Goal: Find specific page/section: Find specific page/section

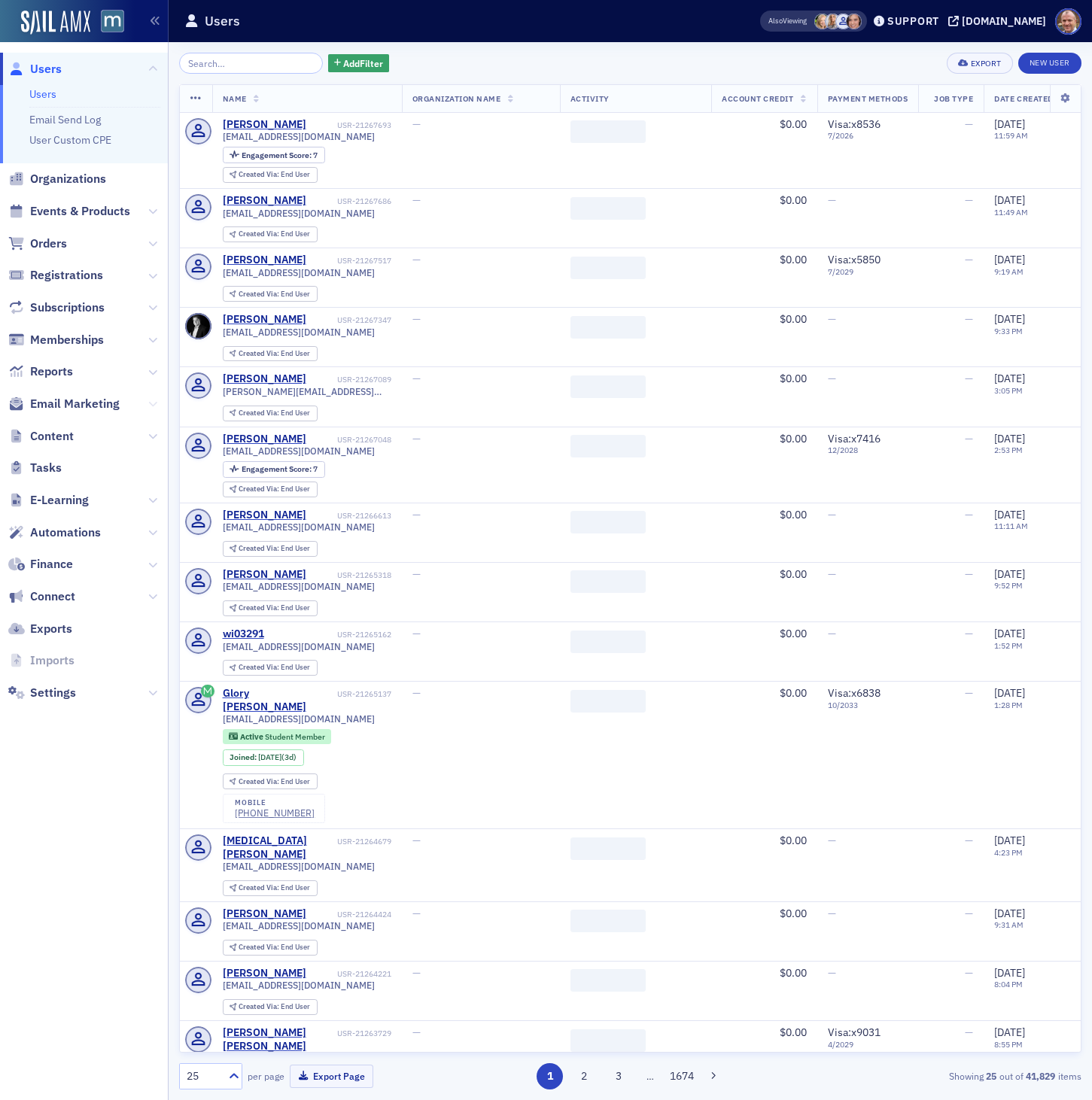
click at [152, 402] on icon at bounding box center [153, 403] width 9 height 9
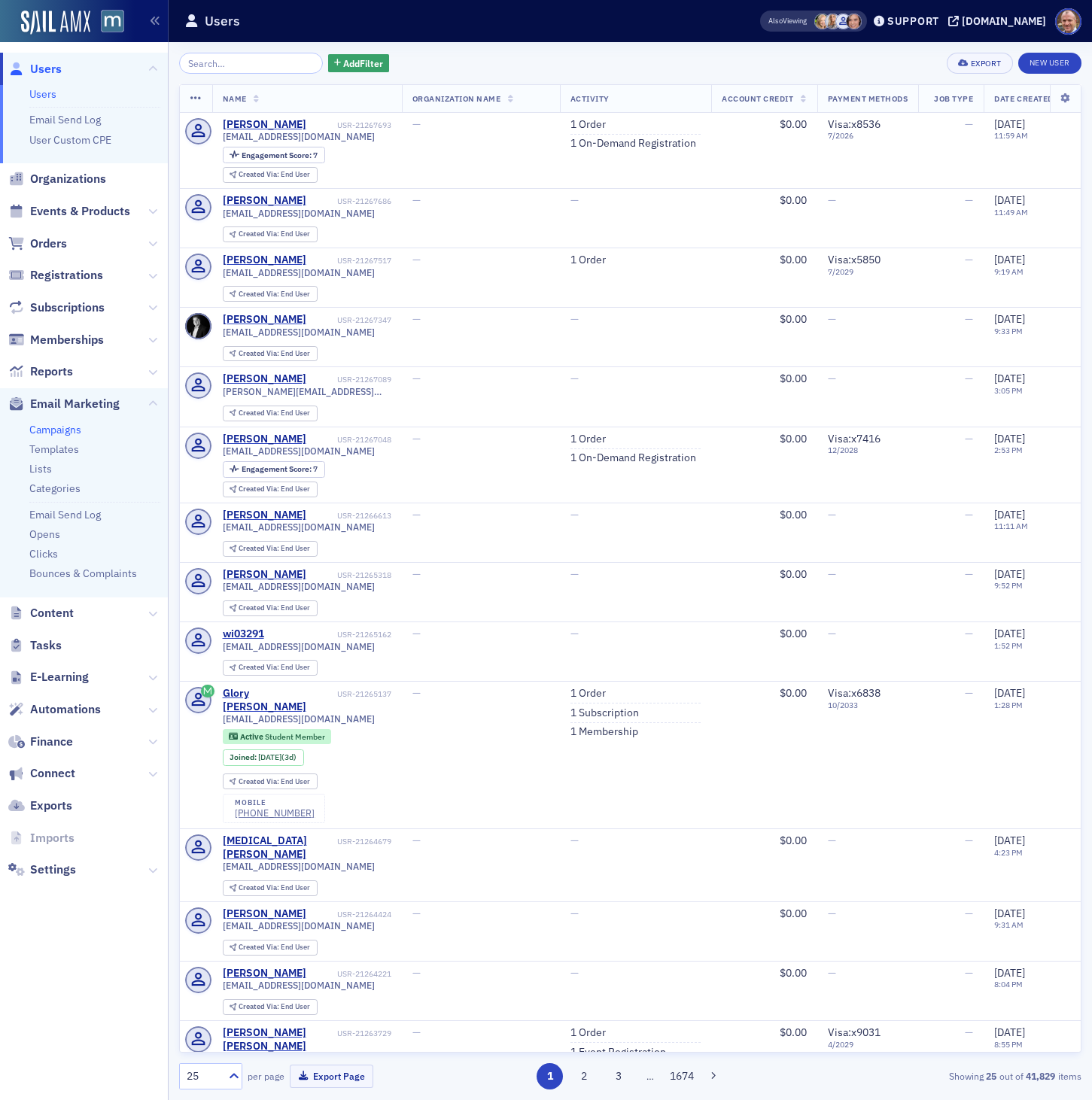
click at [73, 428] on link "Campaigns" at bounding box center [56, 430] width 52 height 13
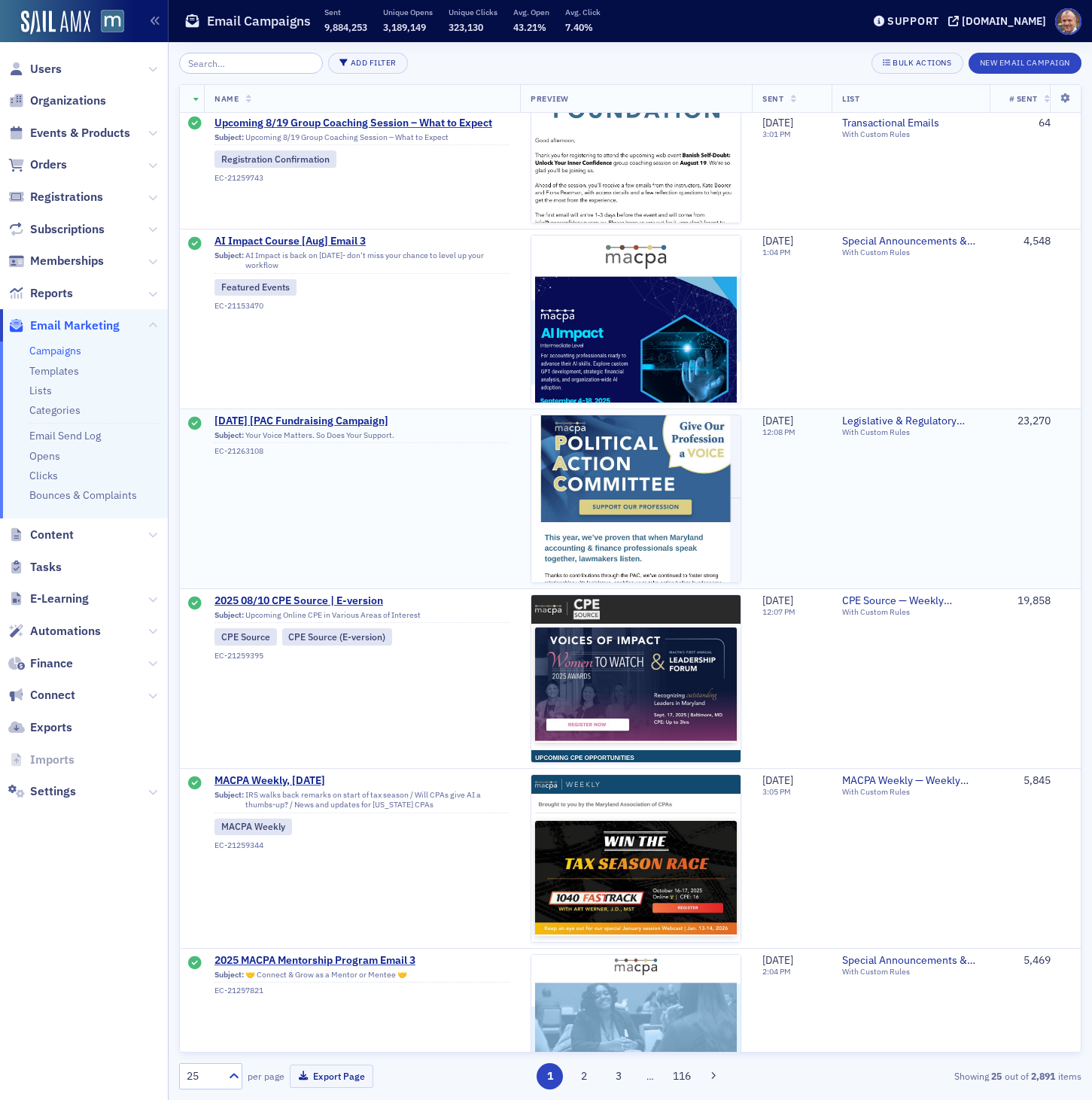
scroll to position [2123, 0]
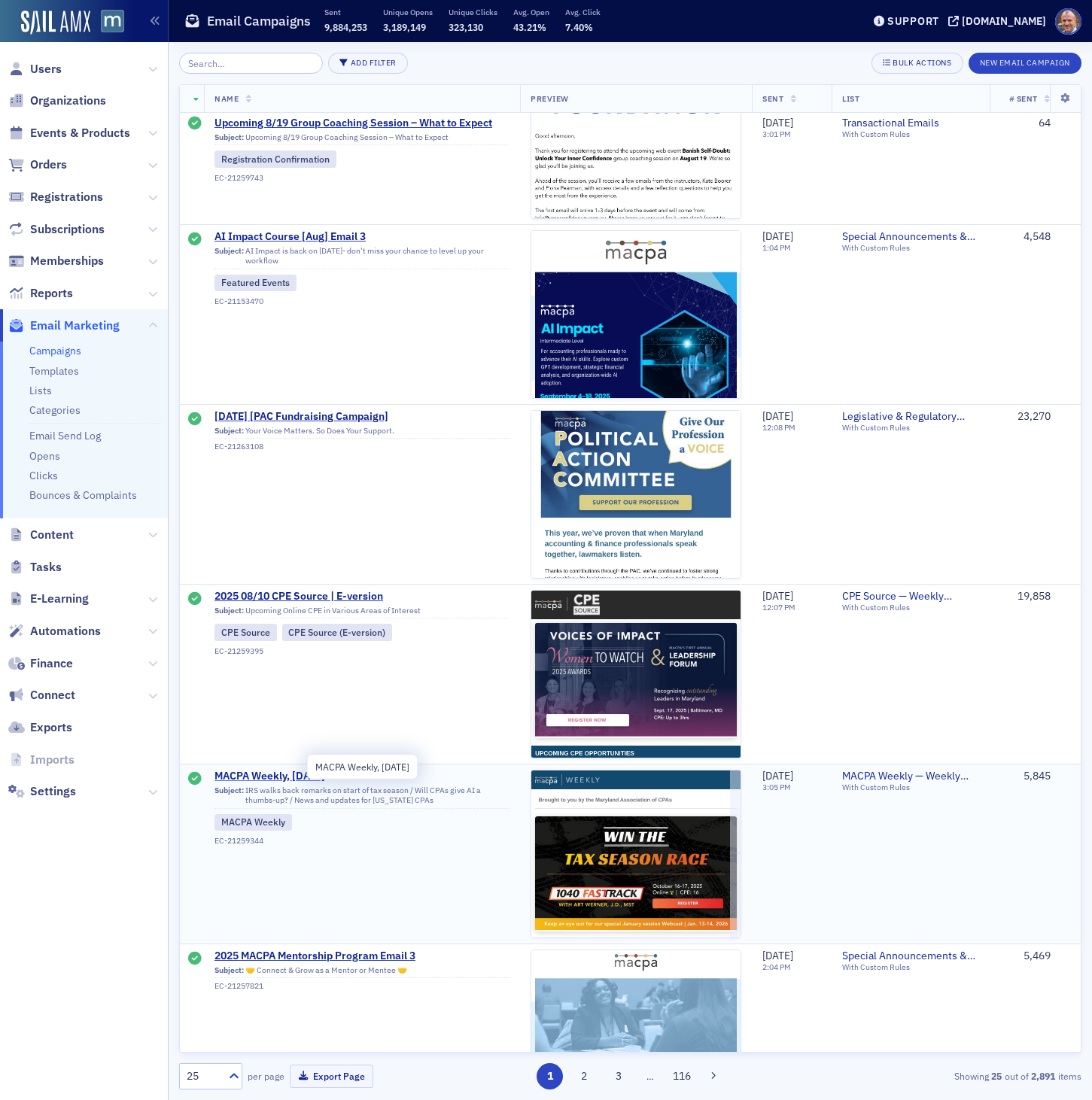
click at [308, 783] on span "MACPA Weekly, [DATE]" at bounding box center [362, 777] width 295 height 13
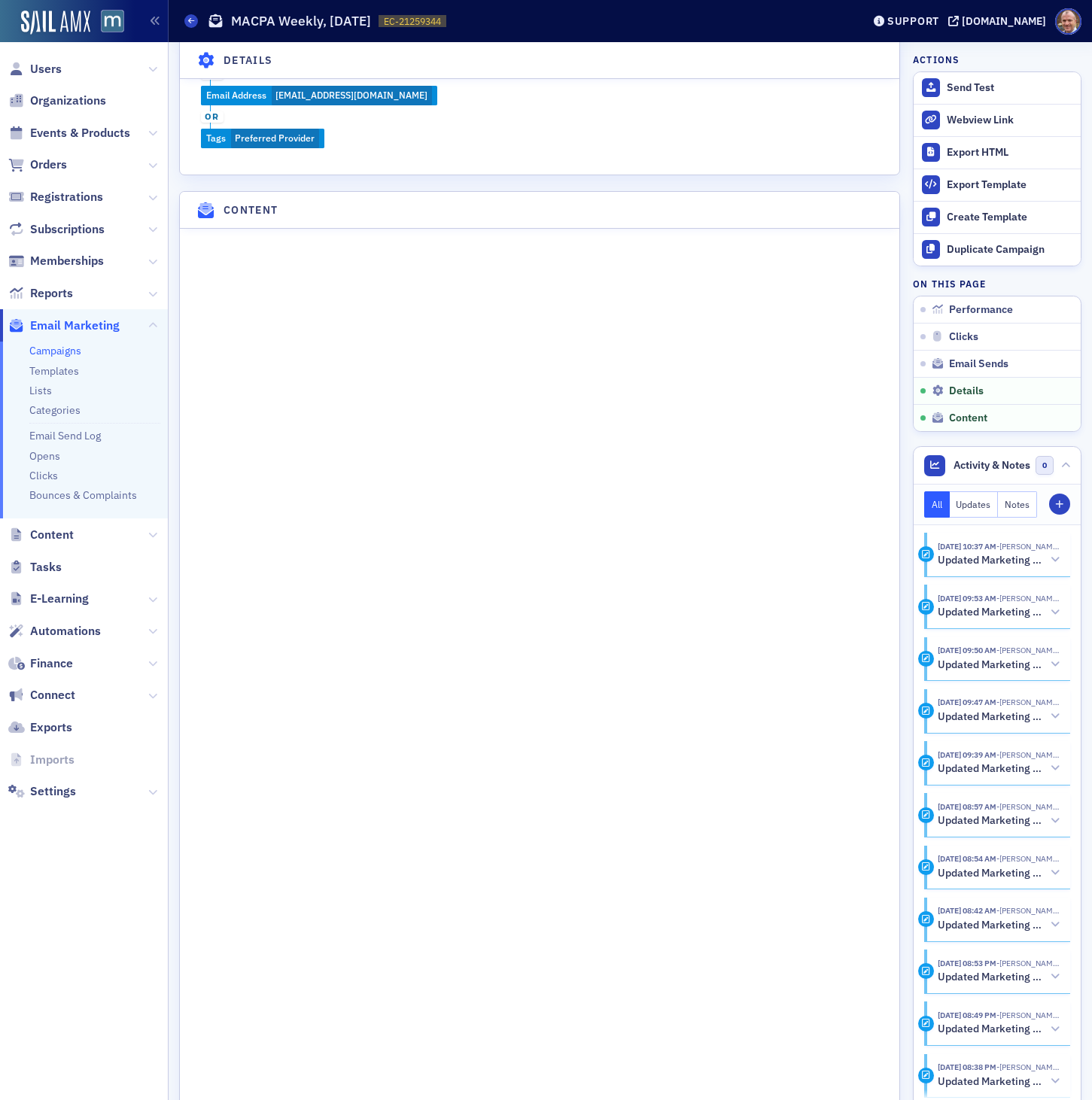
scroll to position [2022, 0]
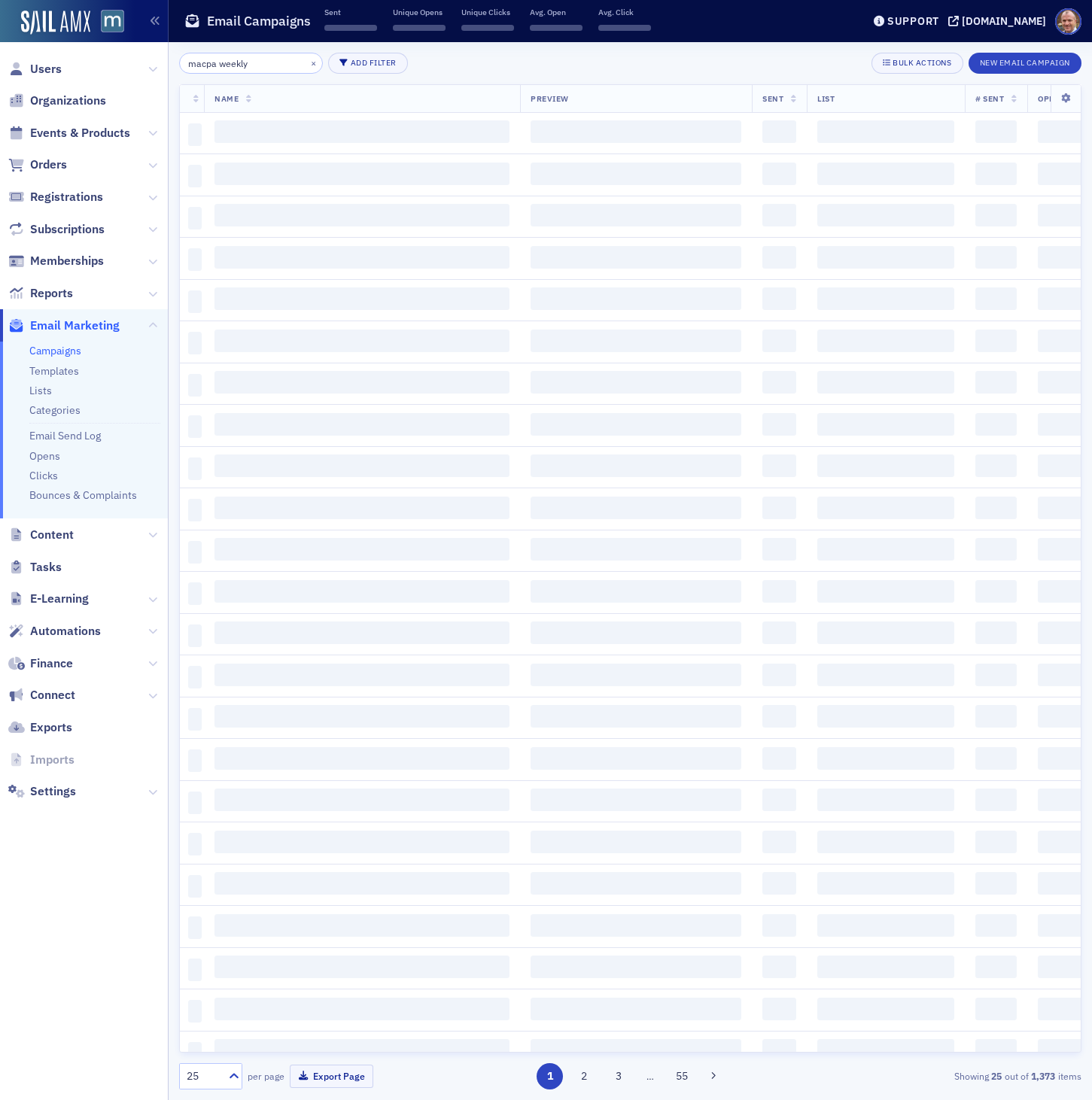
type input "macpa weekly"
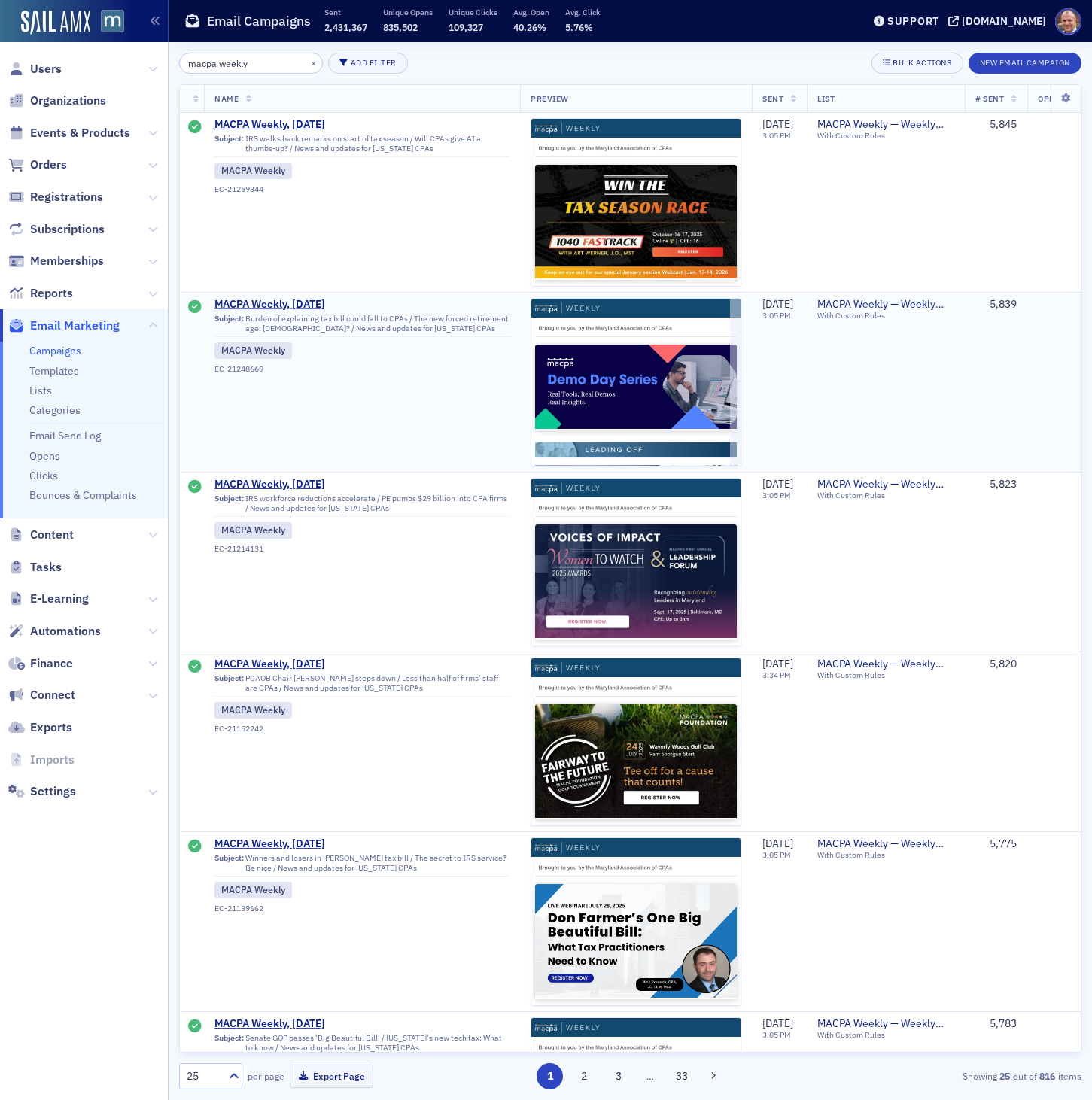
click at [257, 300] on span "MACPA Weekly, [DATE]" at bounding box center [362, 305] width 295 height 13
click at [257, 301] on span "MACPA Weekly, [DATE]" at bounding box center [362, 305] width 295 height 13
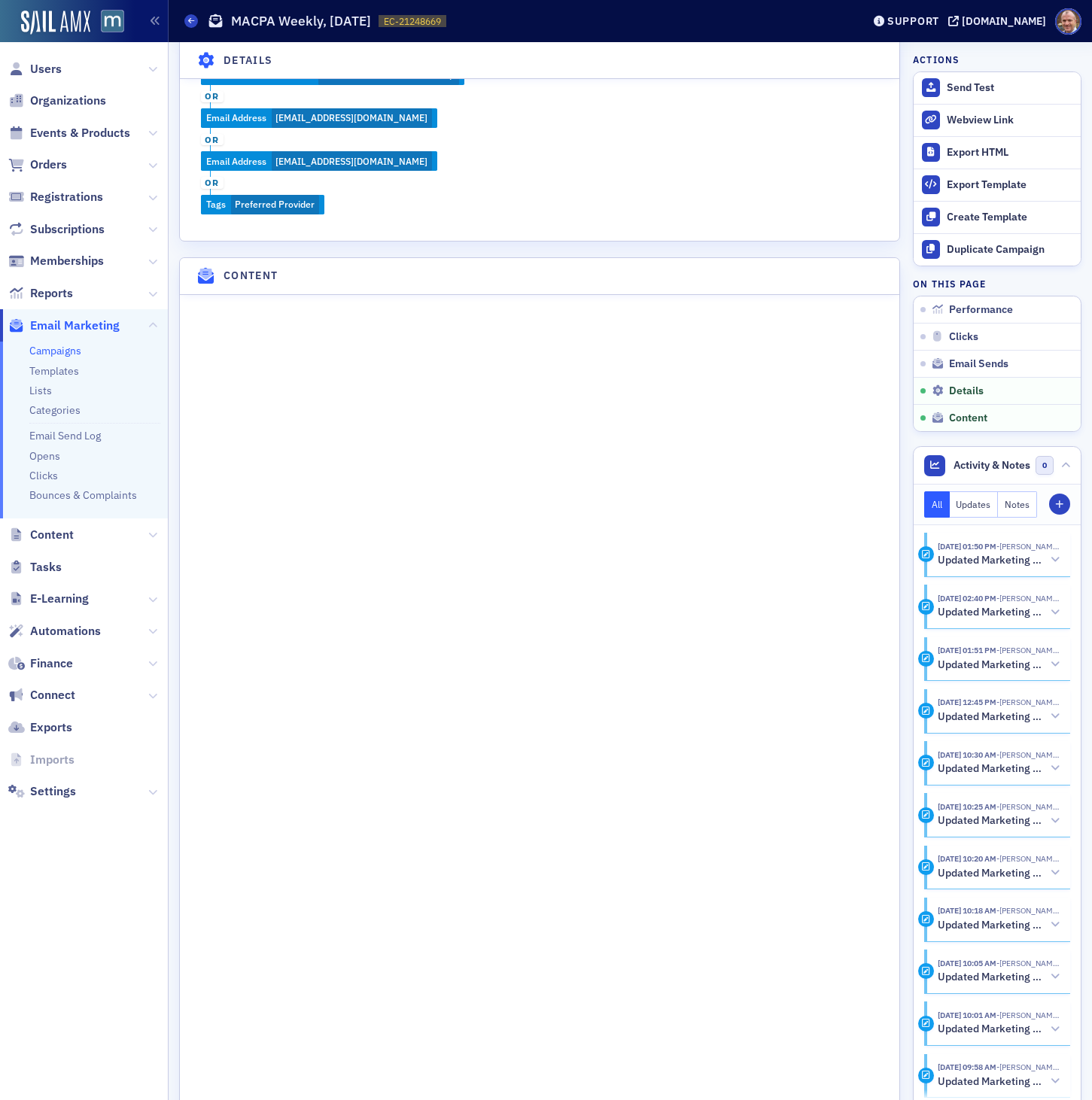
scroll to position [2022, 0]
